Goal: Information Seeking & Learning: Learn about a topic

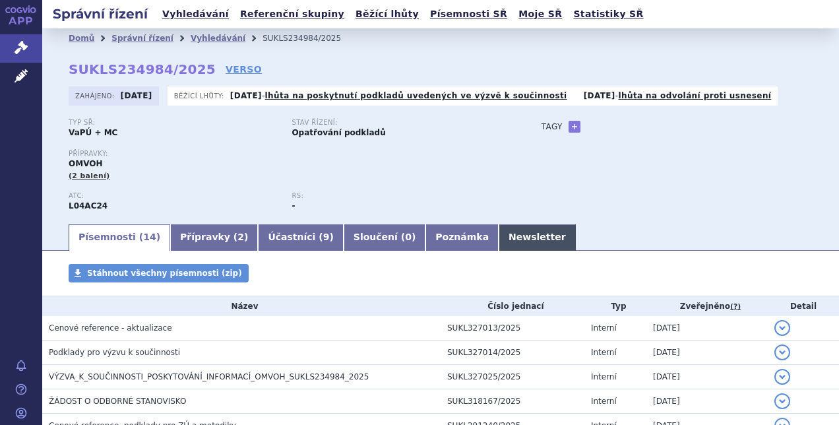
click at [498, 235] on link "Newsletter" at bounding box center [536, 237] width 77 height 26
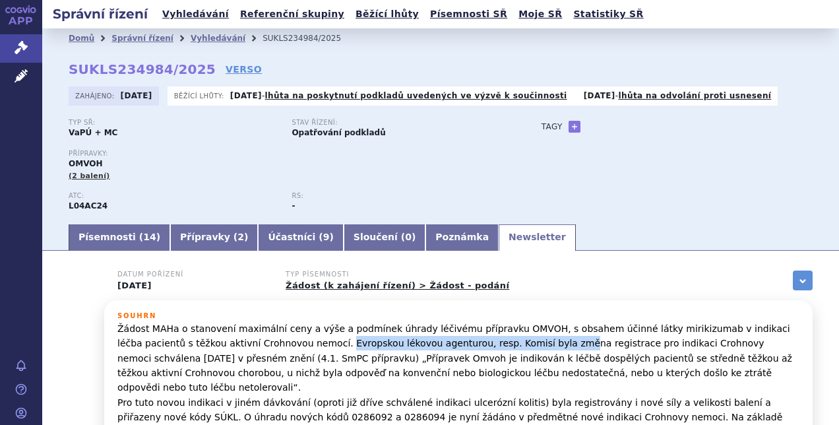
drag, startPoint x: 260, startPoint y: 345, endPoint x: 470, endPoint y: 347, distance: 210.4
click at [470, 347] on p "Žádost MAHa o stanovení maximální ceny a výše a podmínek úhrady léčivému přípra…" at bounding box center [458, 409] width 682 height 177
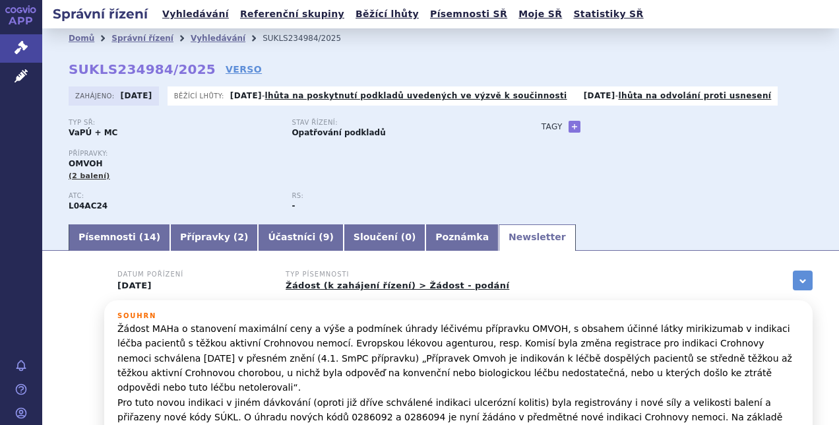
drag, startPoint x: 470, startPoint y: 347, endPoint x: 696, endPoint y: 191, distance: 274.9
click at [696, 191] on div "Typ SŘ: VaPÚ + MC Stav řízení: Opatřování podkladů Přípravky: OMVOH (2 balení) -" at bounding box center [441, 171] width 744 height 104
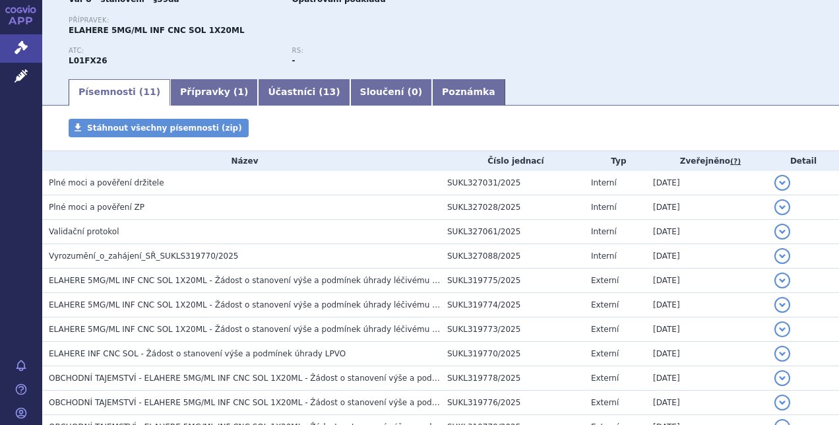
scroll to position [135, 0]
